Goal: Task Accomplishment & Management: Use online tool/utility

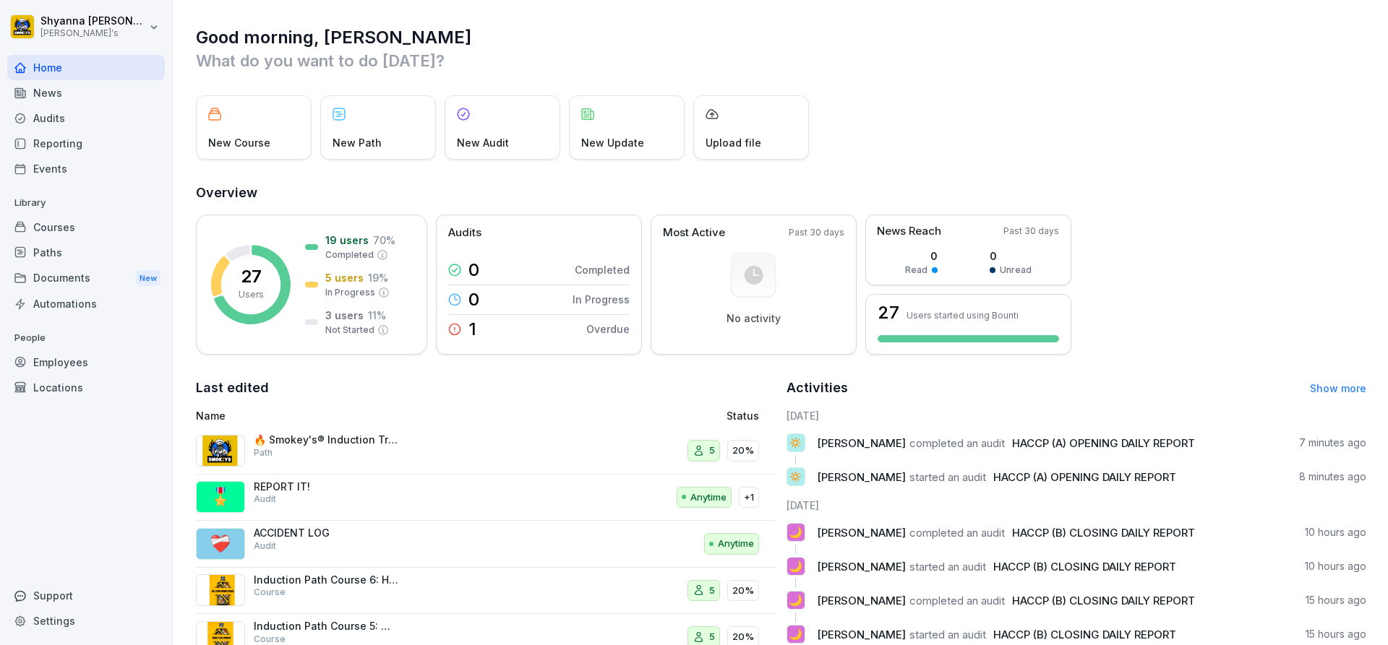
click at [59, 110] on div "Audits" at bounding box center [86, 118] width 158 height 25
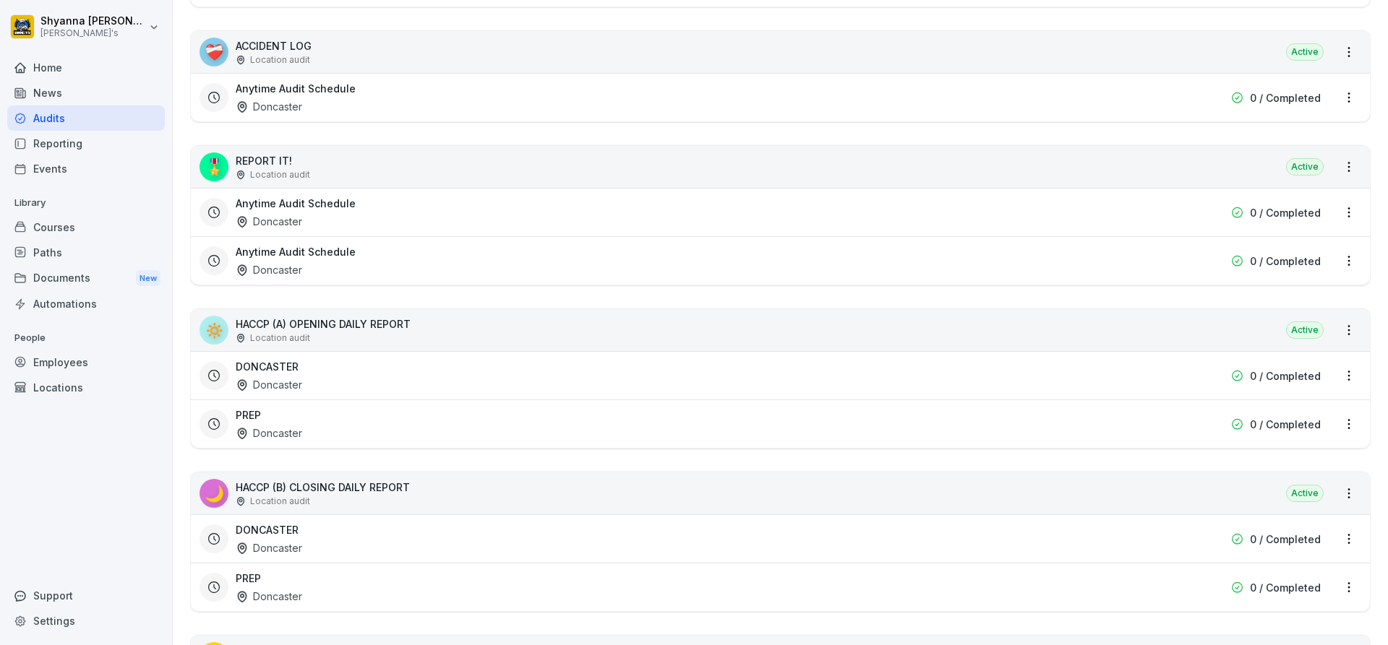
scroll to position [434, 0]
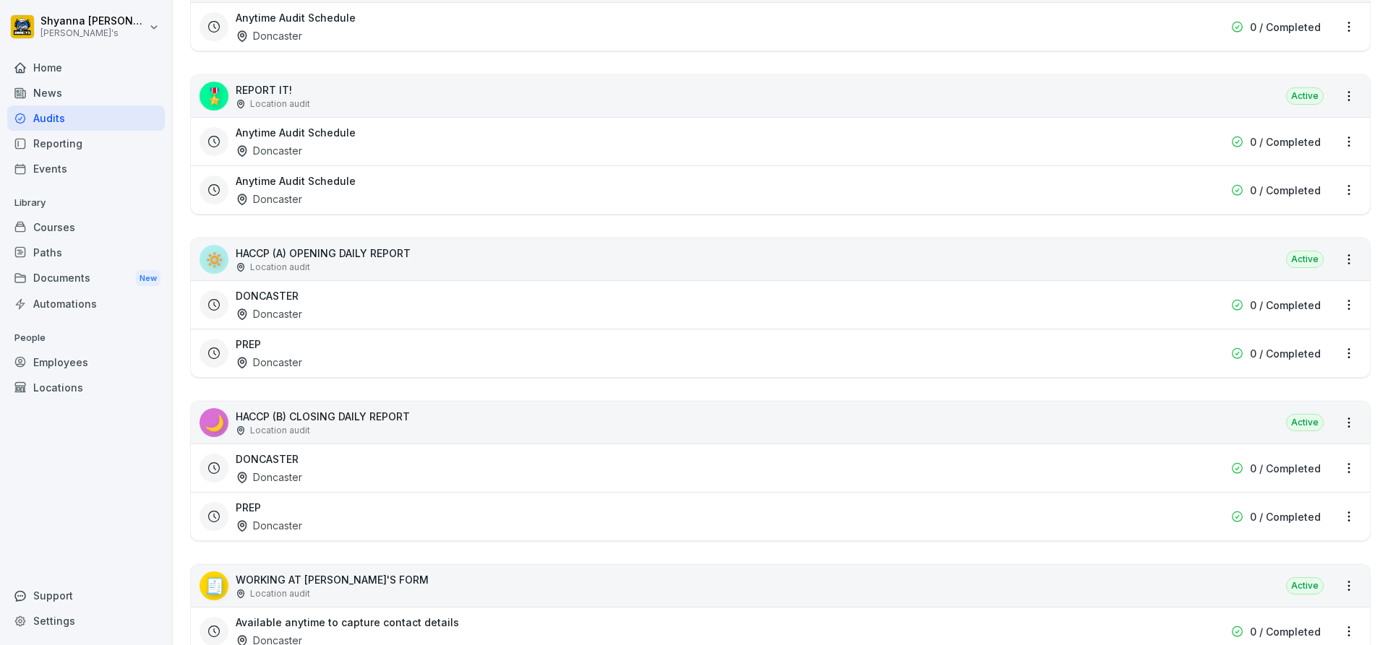
click at [340, 468] on div "DONCASTER Doncaster" at bounding box center [688, 468] width 904 height 33
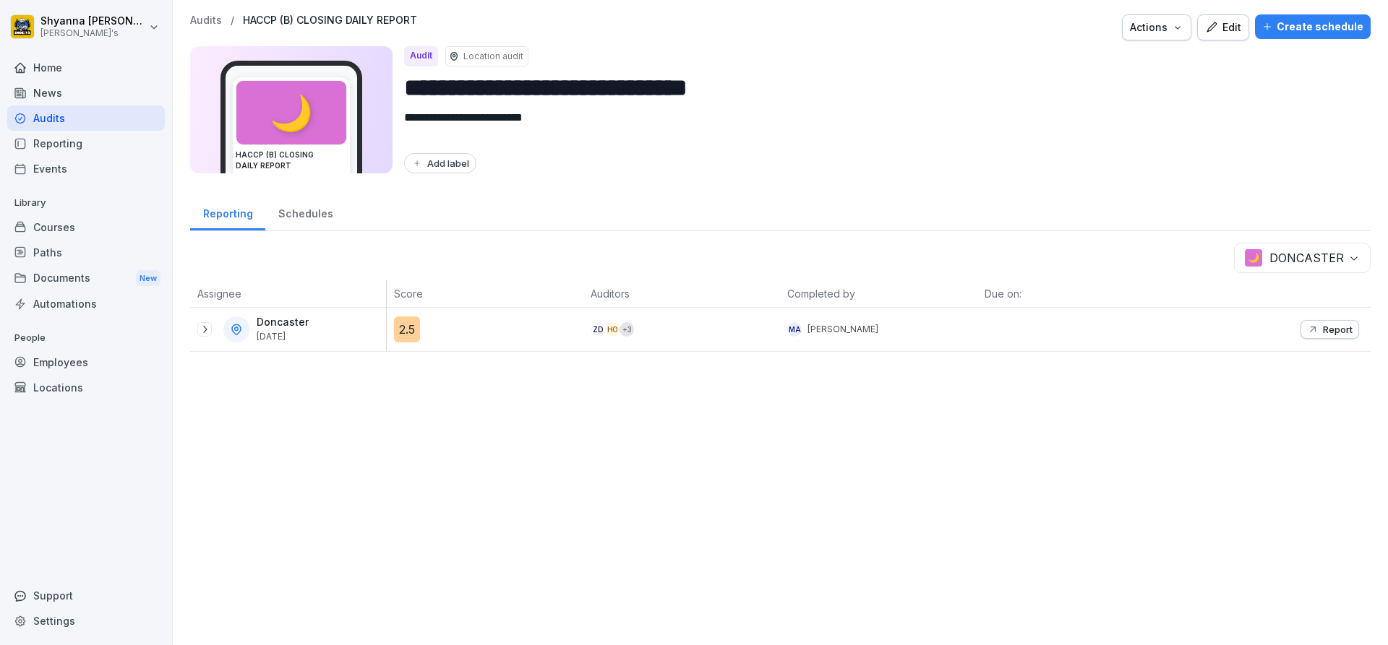
click at [1323, 326] on p "Report" at bounding box center [1338, 330] width 30 height 12
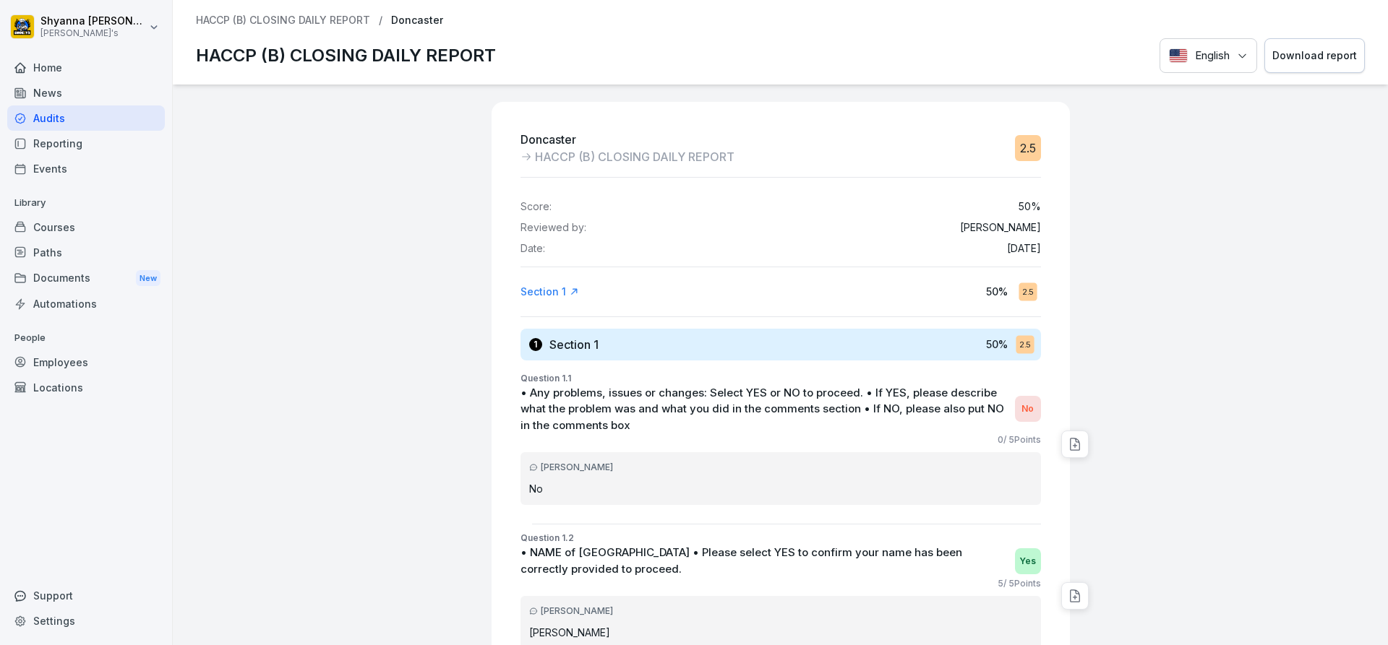
click at [1264, 69] on button "Download report" at bounding box center [1314, 55] width 100 height 35
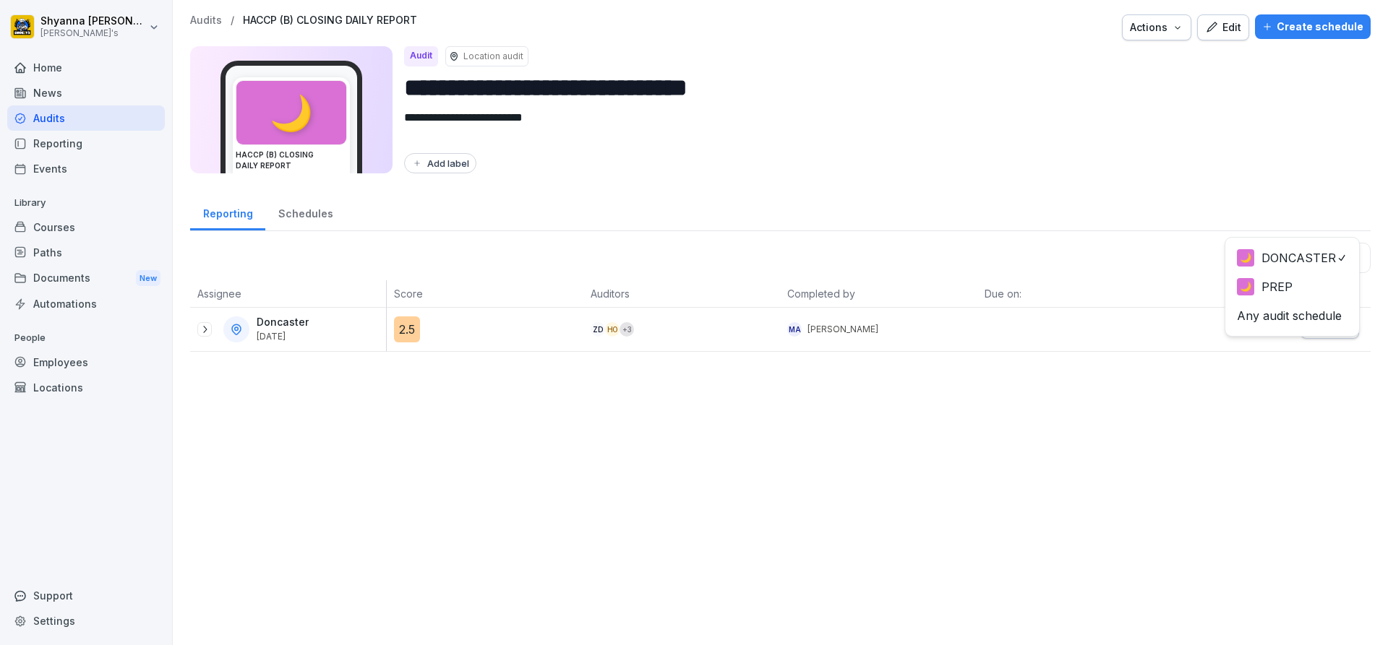
click at [1263, 268] on body "**********" at bounding box center [694, 322] width 1388 height 645
click at [206, 331] on icon at bounding box center [205, 330] width 12 height 12
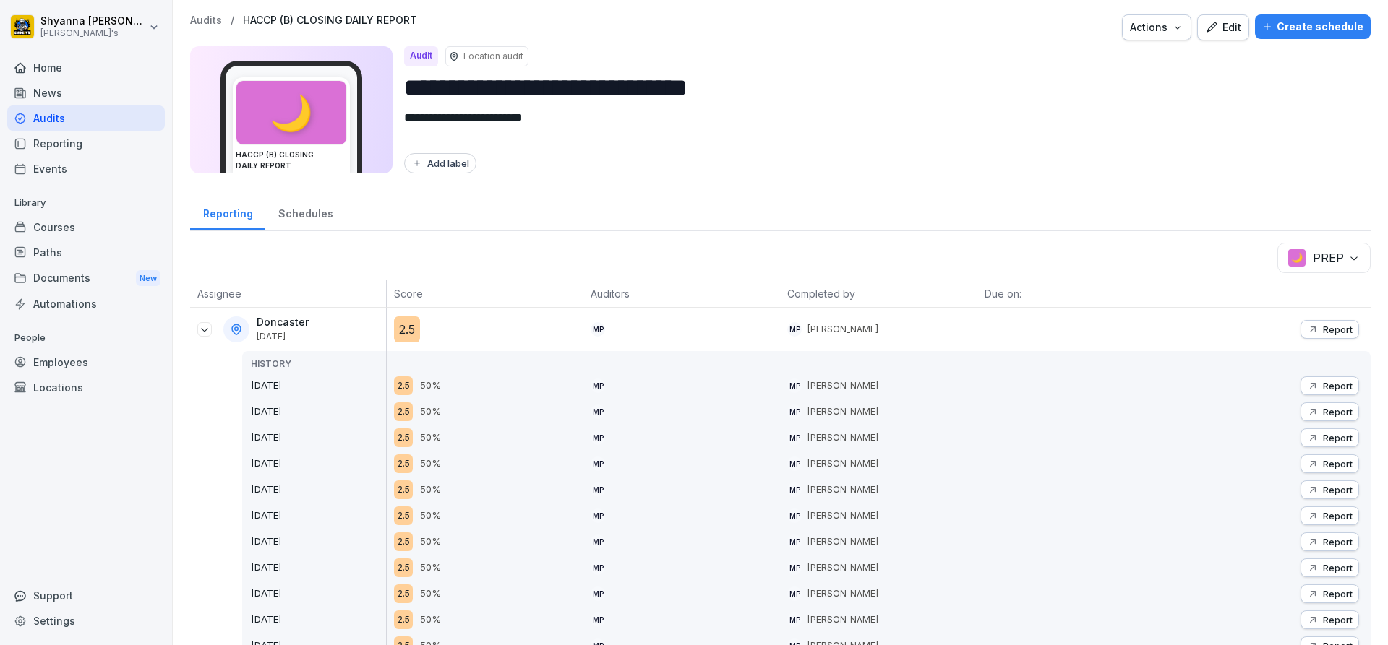
click at [1327, 332] on p "Report" at bounding box center [1338, 330] width 30 height 12
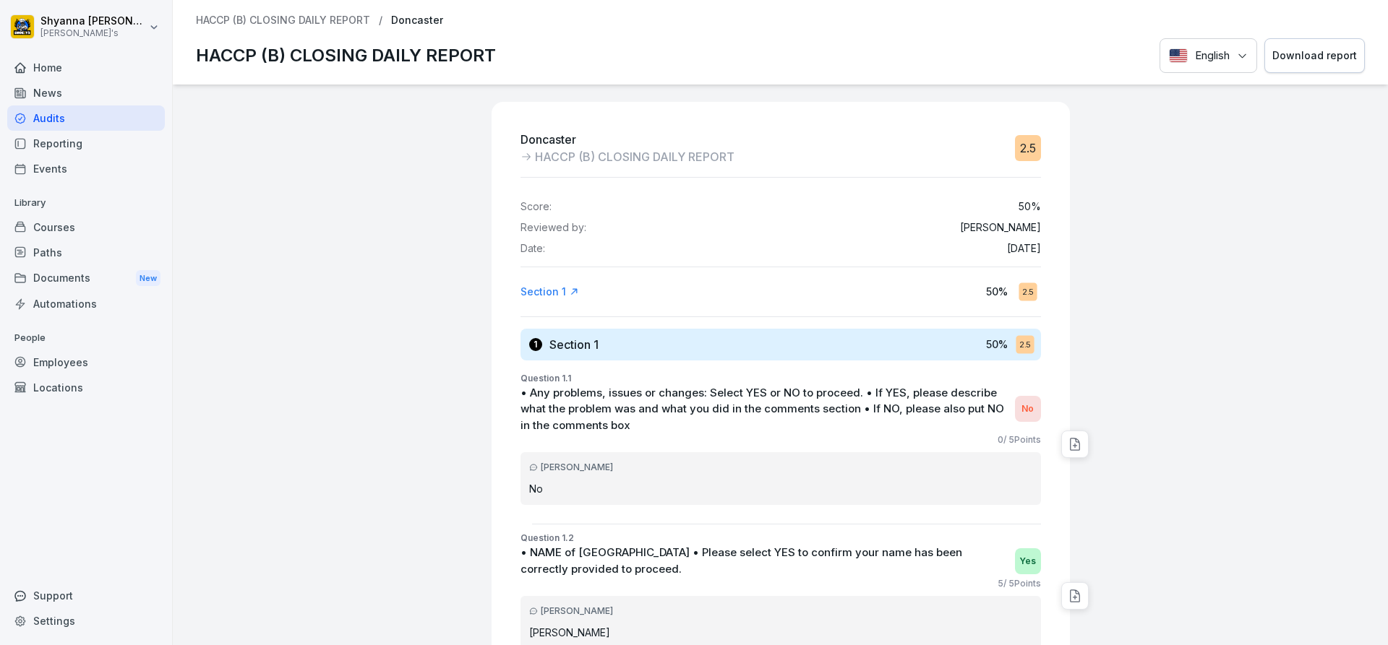
click at [1294, 46] on button "Download report" at bounding box center [1314, 55] width 100 height 35
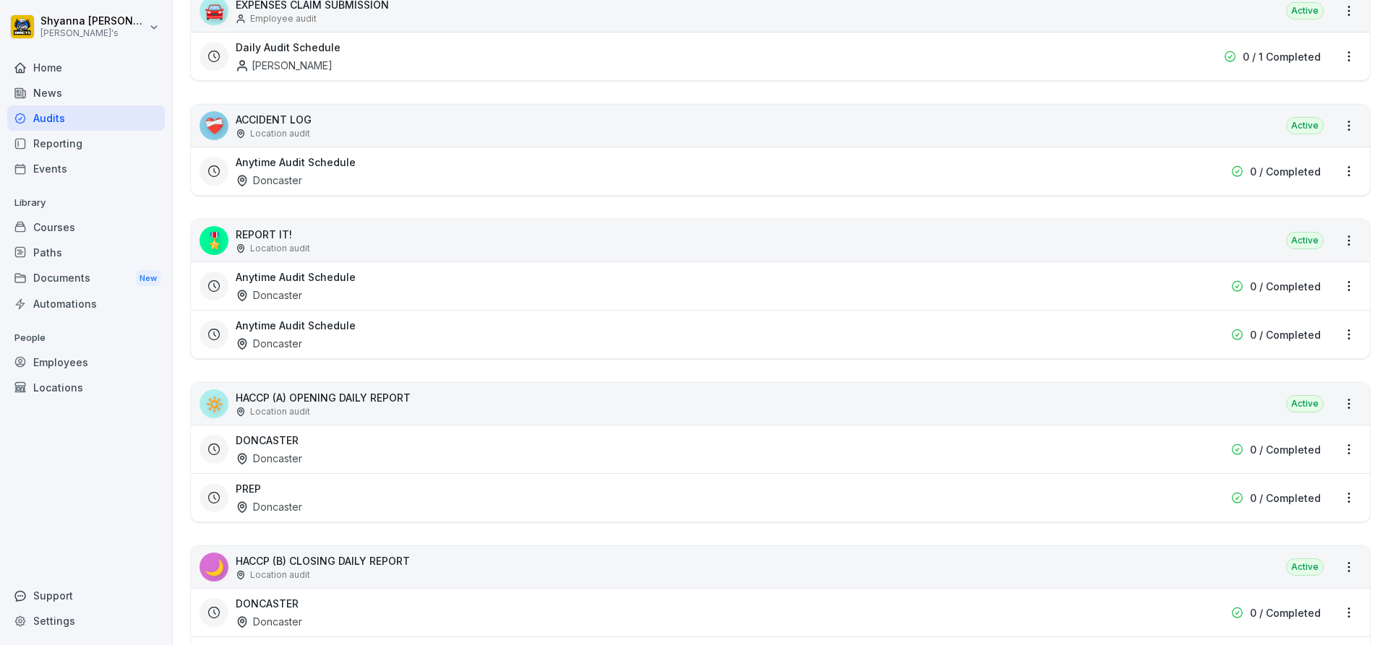
scroll to position [361, 0]
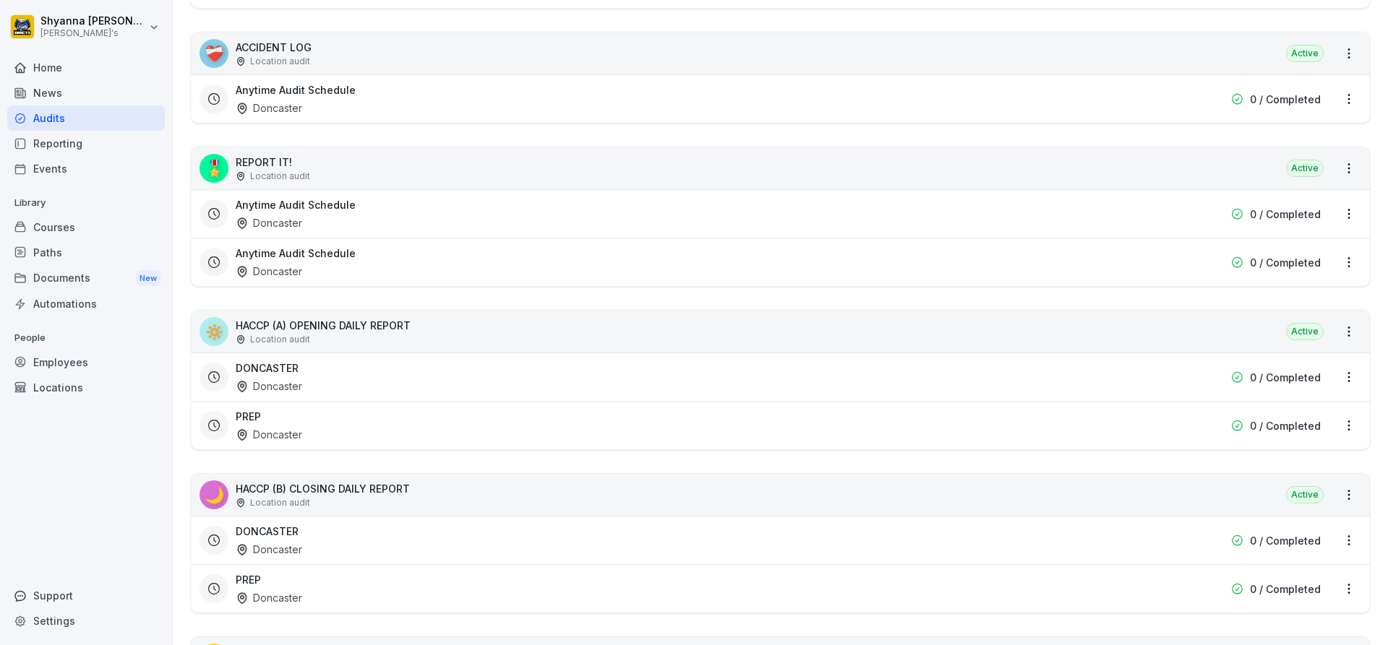
click at [308, 433] on div "PREP Doncaster" at bounding box center [688, 425] width 904 height 33
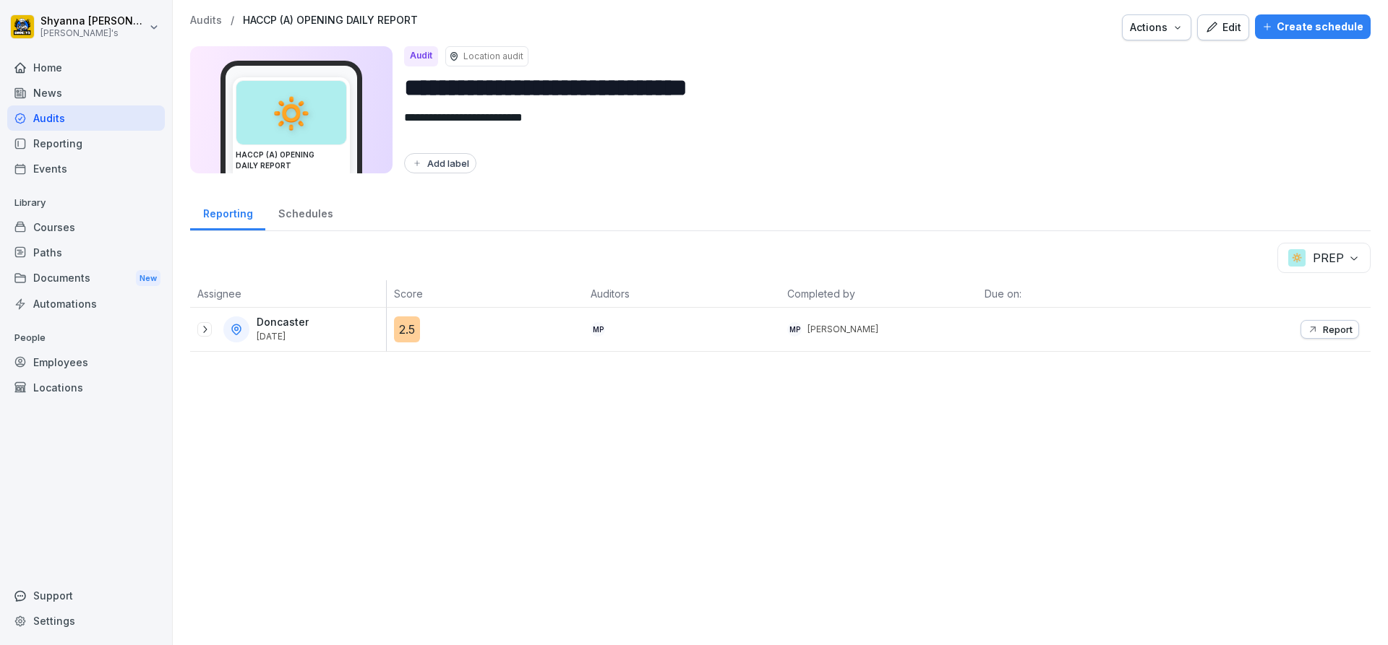
drag, startPoint x: 202, startPoint y: 331, endPoint x: 936, endPoint y: 343, distance: 734.4
click at [202, 331] on icon at bounding box center [205, 330] width 12 height 12
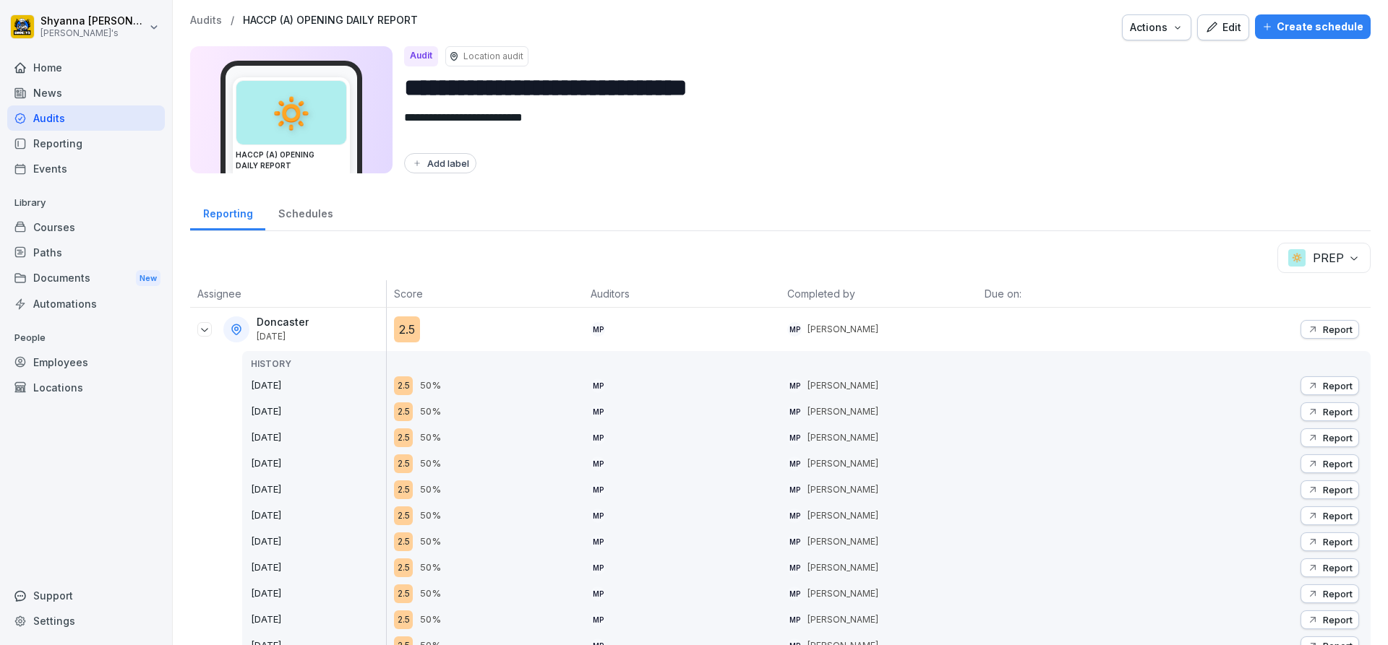
click at [1302, 259] on body "**********" at bounding box center [694, 322] width 1388 height 645
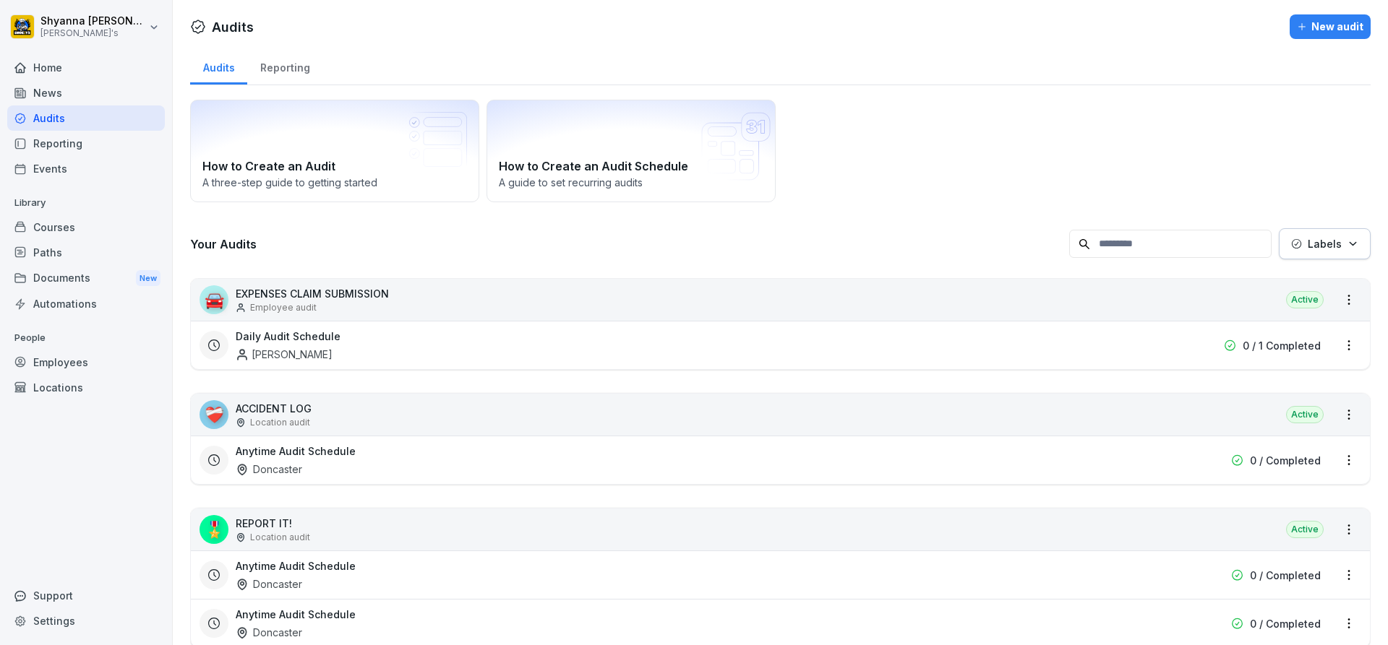
scroll to position [217, 0]
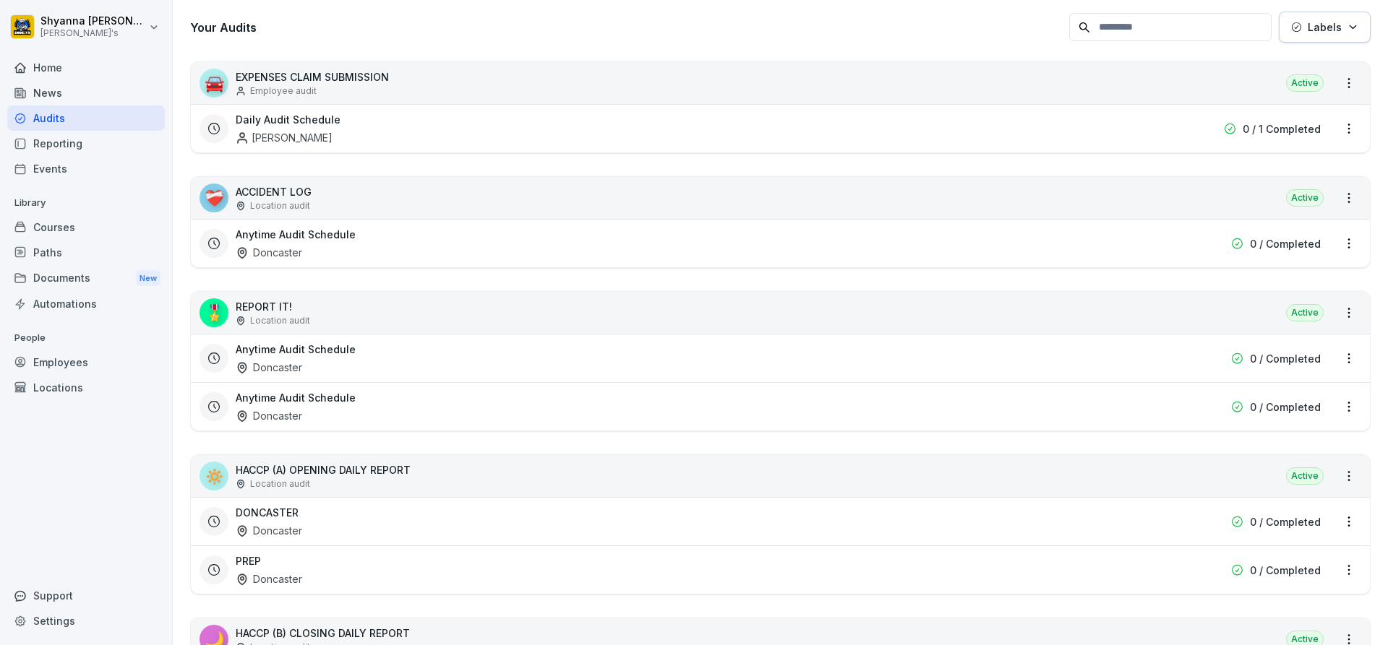
click at [525, 572] on div "PREP Doncaster" at bounding box center [688, 570] width 904 height 33
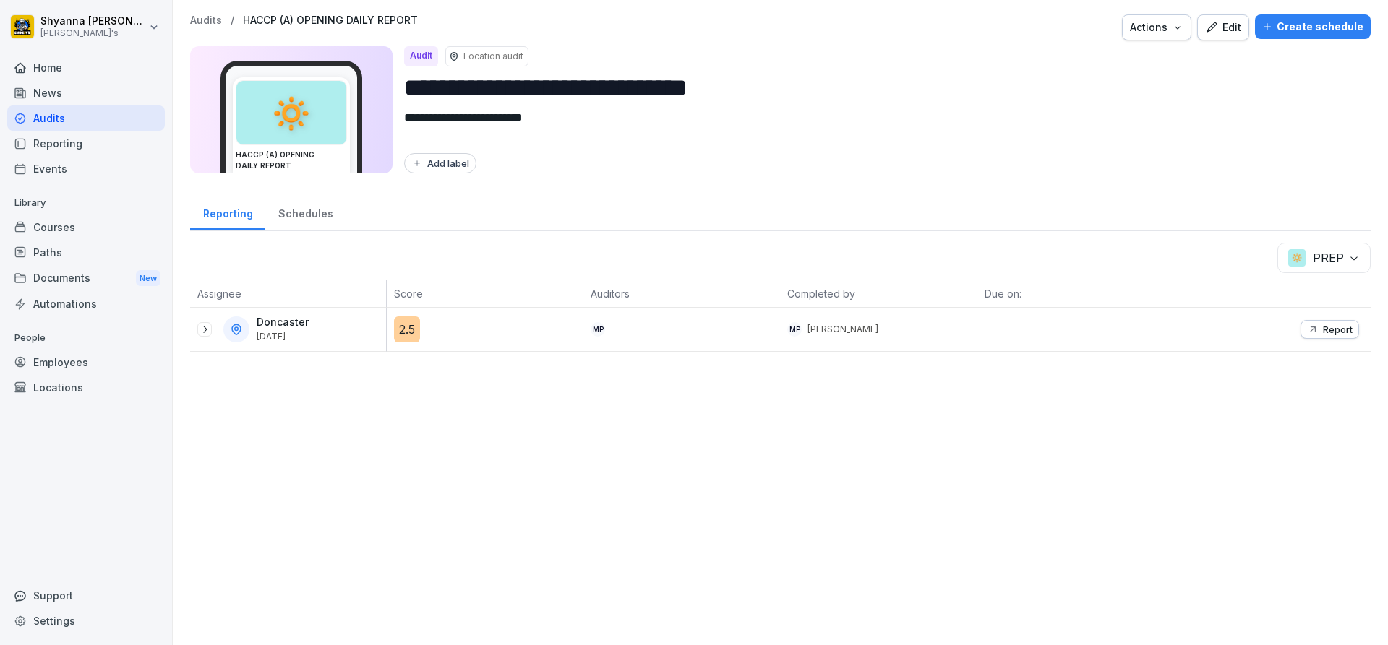
click at [1300, 322] on button "Report" at bounding box center [1329, 329] width 59 height 19
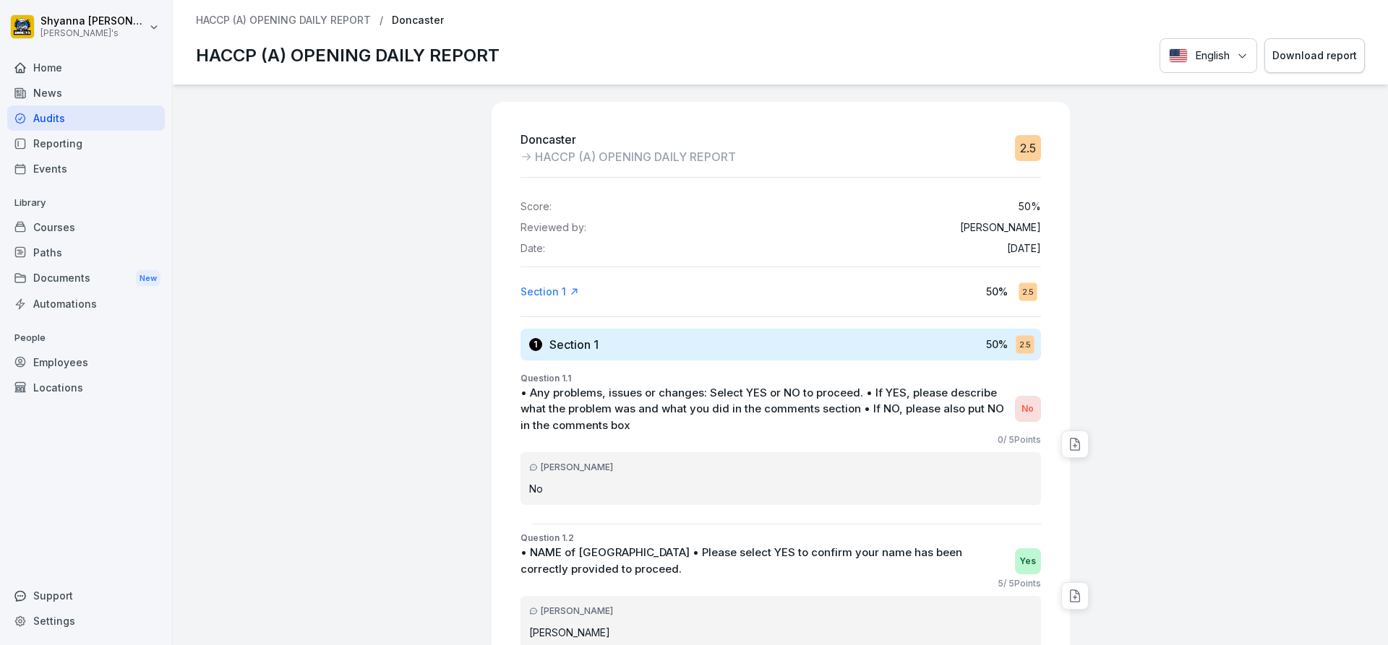
click at [1265, 38] on button "Download report" at bounding box center [1314, 55] width 100 height 35
